Goal: Navigation & Orientation: Understand site structure

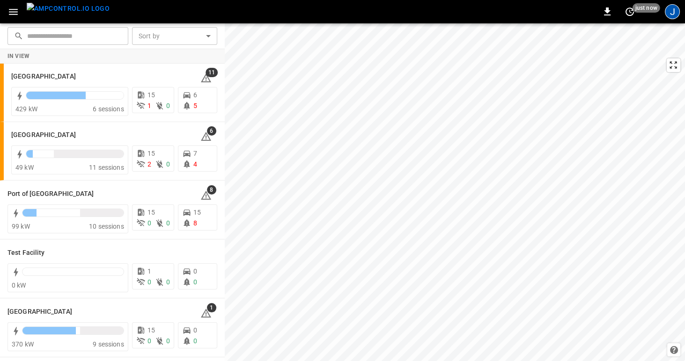
click at [672, 12] on div "J" at bounding box center [672, 11] width 15 height 15
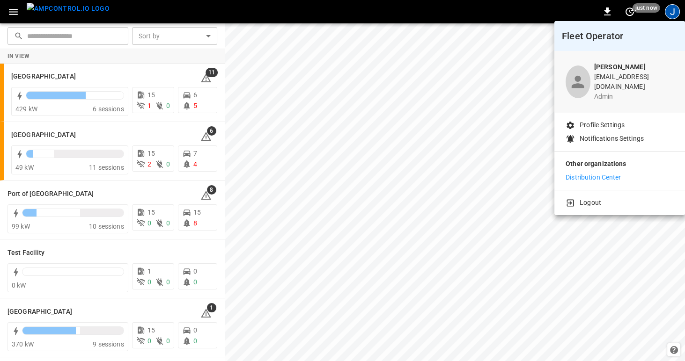
click at [589, 173] on p "Distribution Center" at bounding box center [594, 178] width 56 height 10
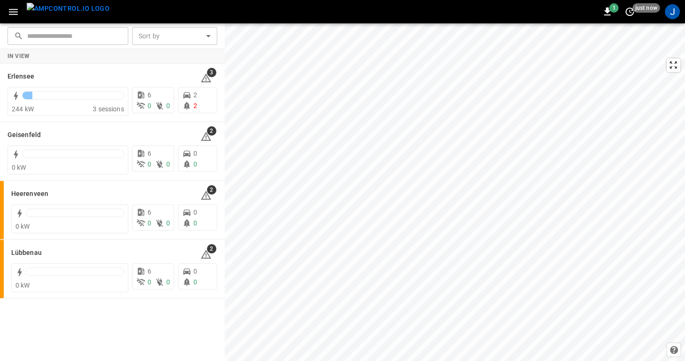
click at [13, 11] on icon "button" at bounding box center [13, 12] width 12 height 12
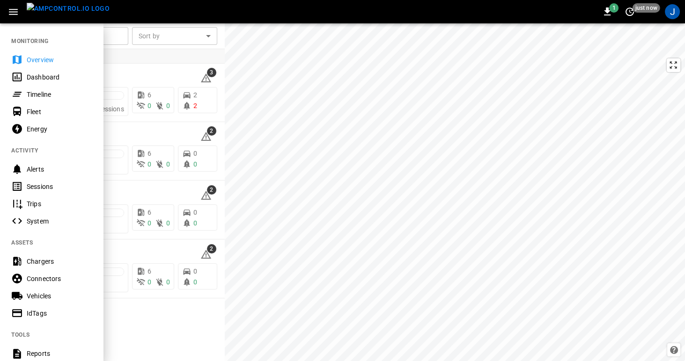
click at [32, 125] on div "Energy" at bounding box center [59, 129] width 65 height 9
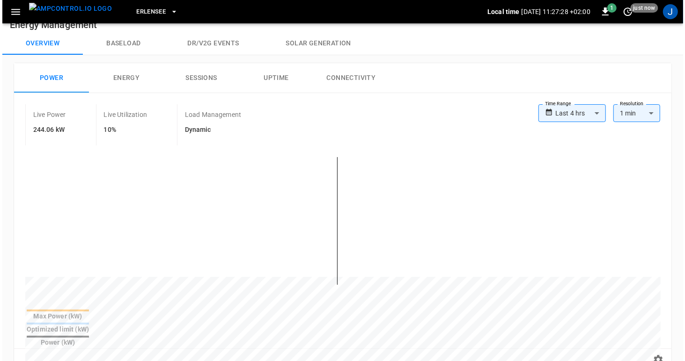
scroll to position [153, 0]
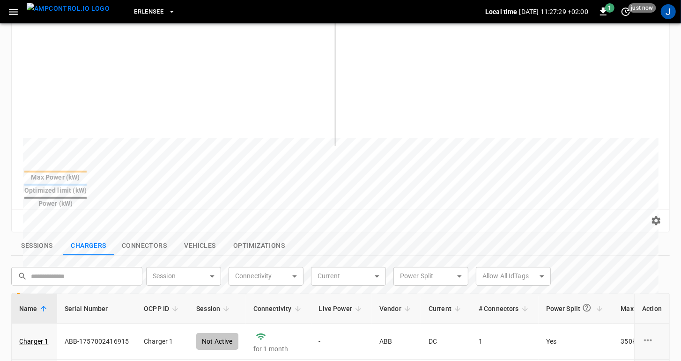
click at [16, 10] on icon "button" at bounding box center [13, 12] width 12 height 12
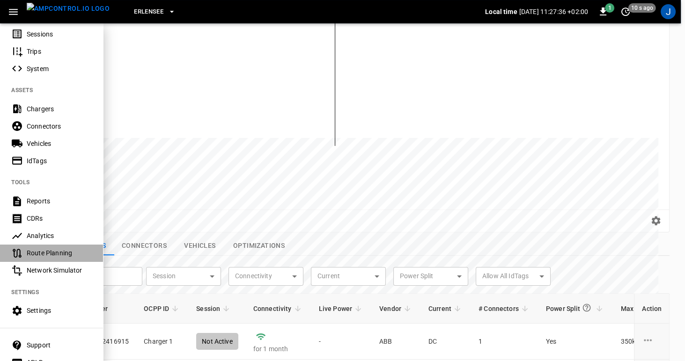
click at [37, 256] on div "Route Planning" at bounding box center [59, 253] width 65 height 9
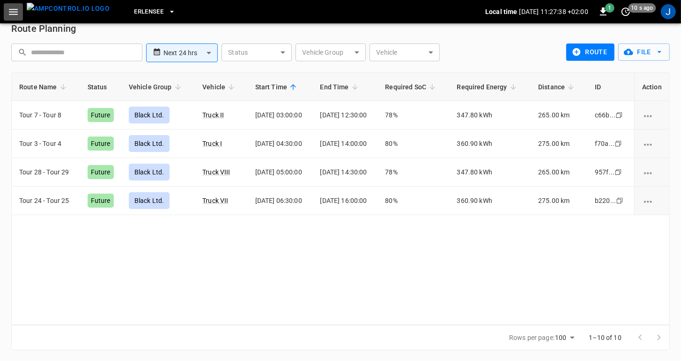
click at [8, 13] on icon "button" at bounding box center [13, 12] width 12 height 12
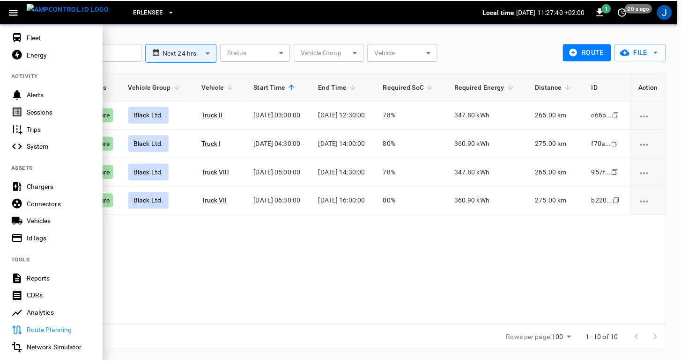
scroll to position [175, 0]
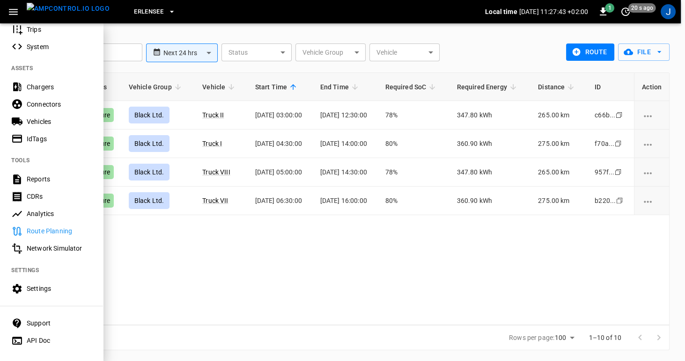
click at [29, 179] on div "Reports" at bounding box center [59, 179] width 65 height 9
